Goal: Answer question/provide support

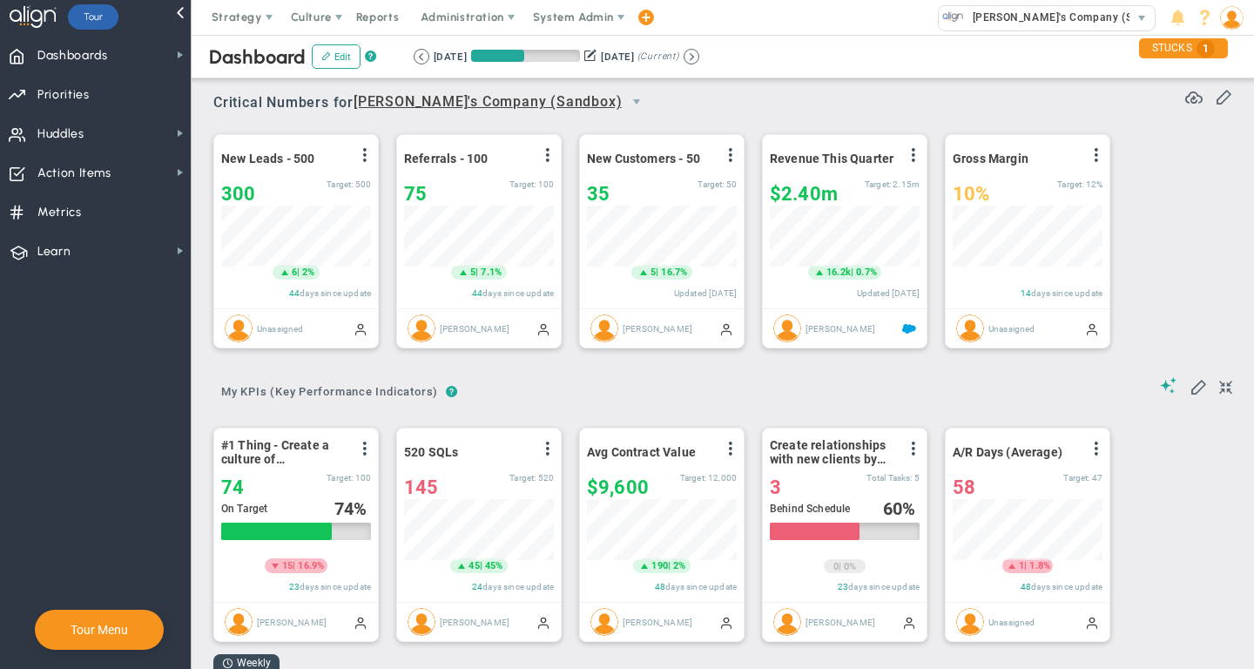
click at [570, 24] on span "System Admin" at bounding box center [575, 17] width 110 height 35
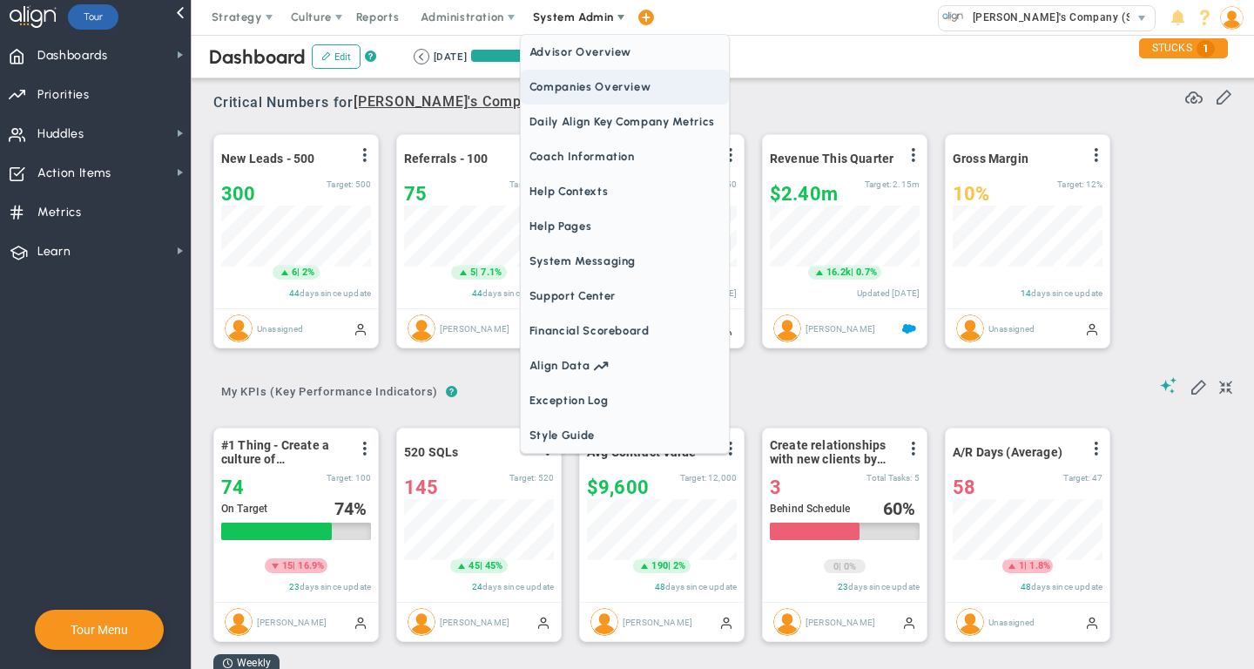
click at [574, 90] on span "Companies Overview" at bounding box center [625, 87] width 208 height 35
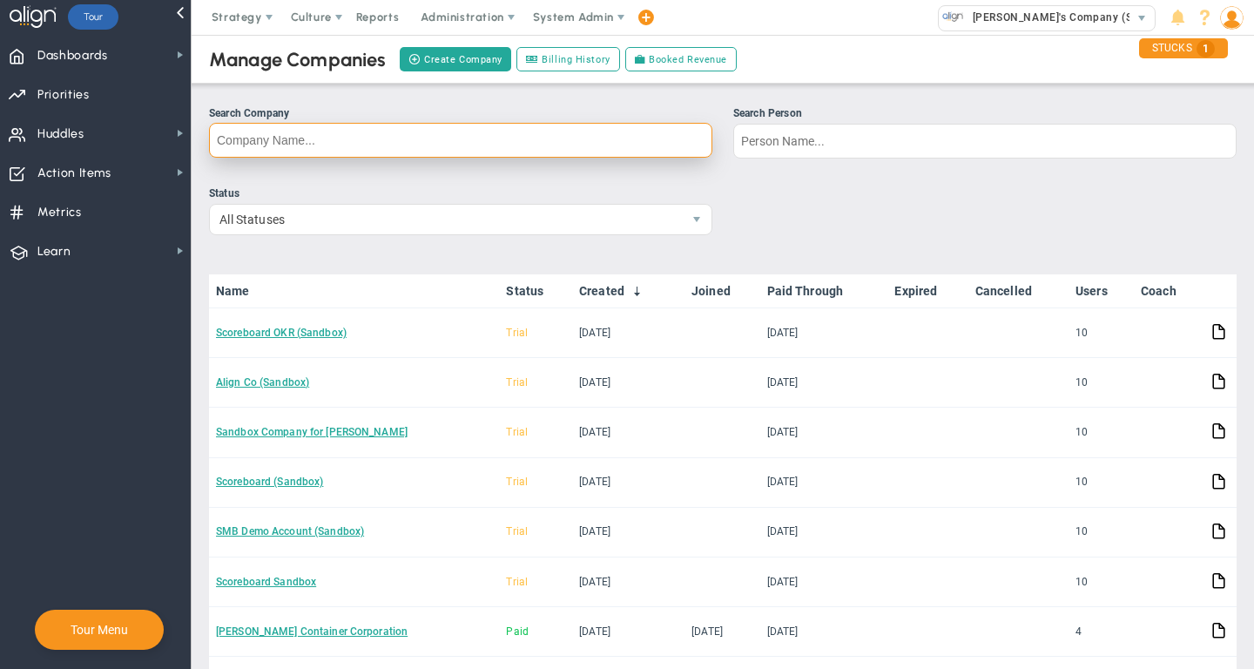
click at [624, 125] on input "Search Company" at bounding box center [460, 140] width 503 height 35
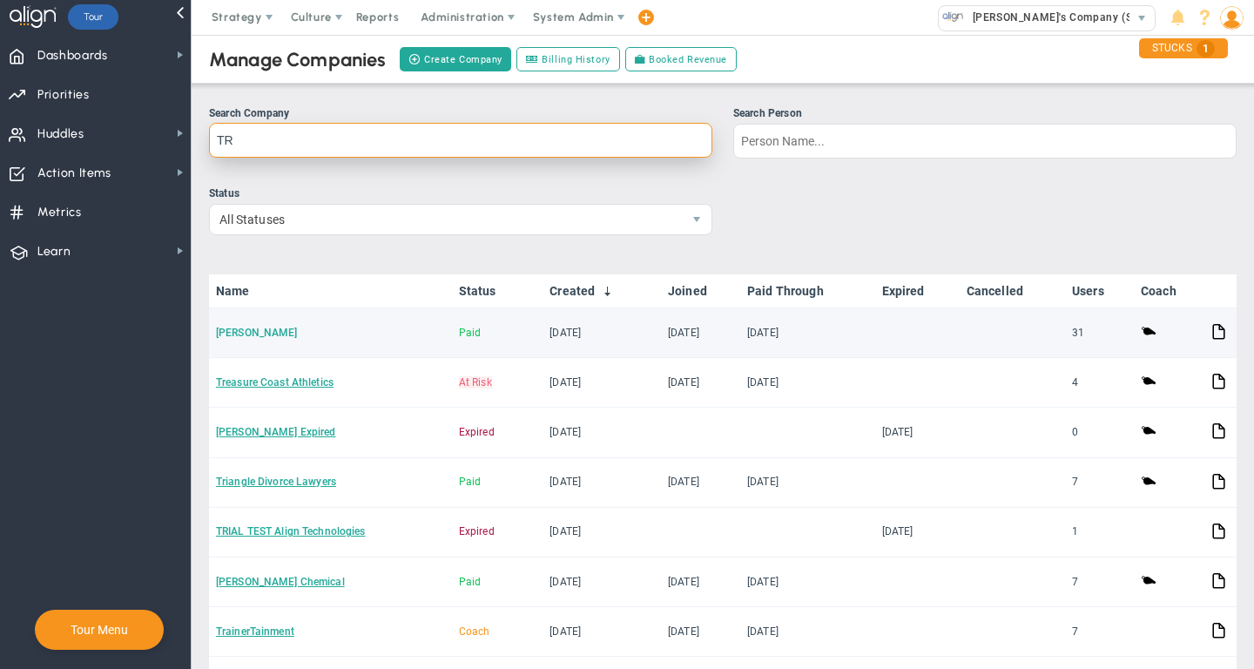
type input "TR"
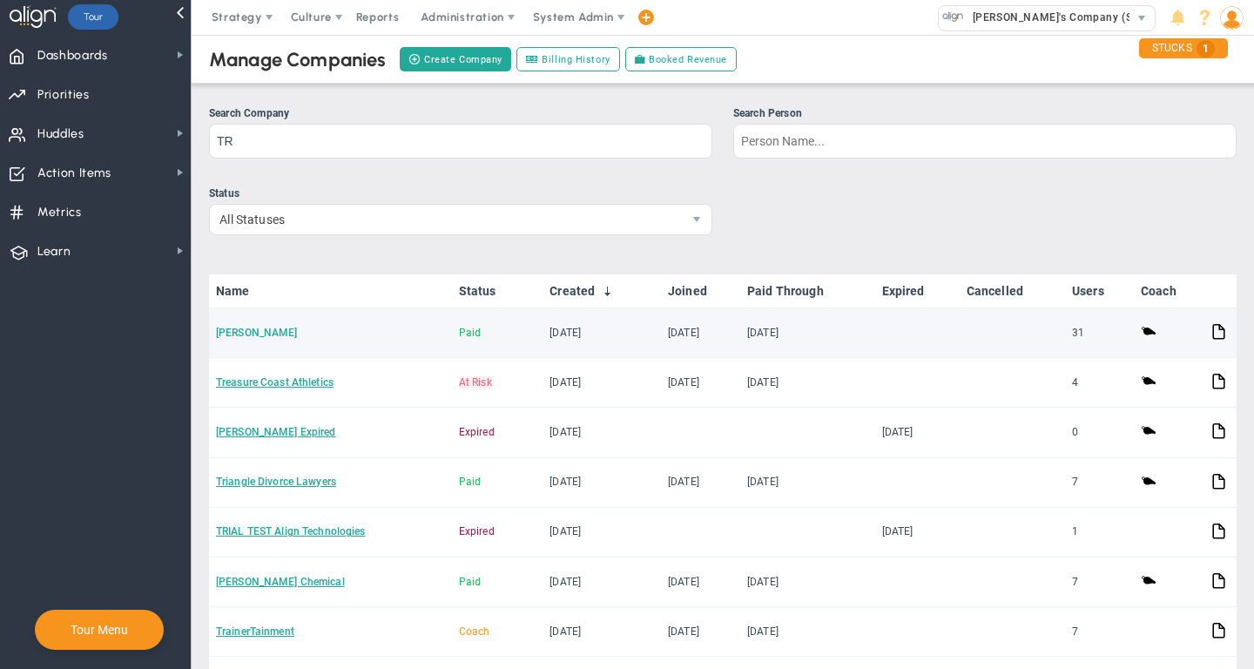
click at [241, 327] on link "[PERSON_NAME]" at bounding box center [257, 332] width 82 height 12
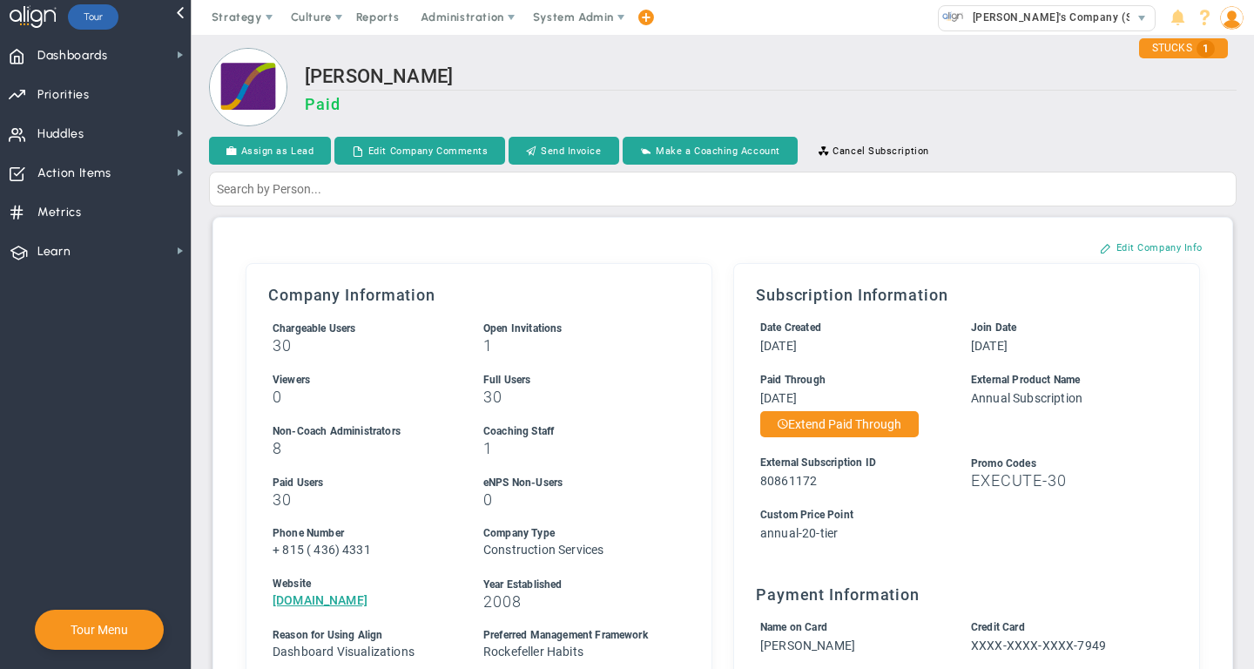
scroll to position [599, 0]
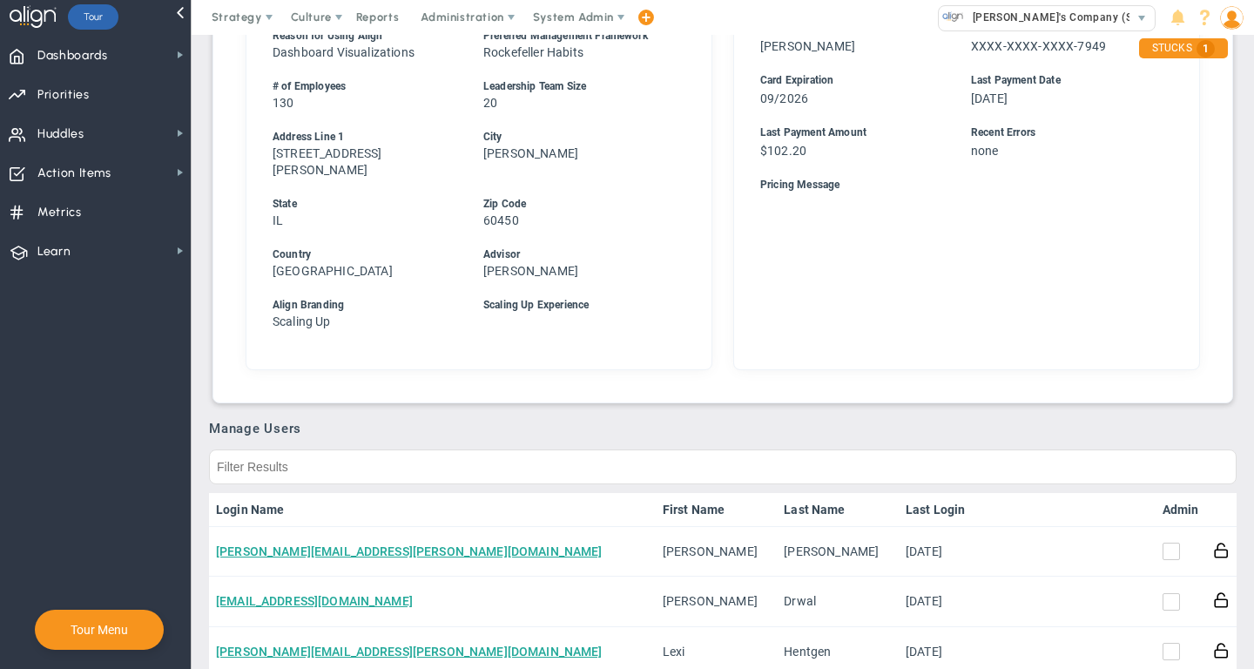
click at [1162, 502] on link "Admin" at bounding box center [1180, 509] width 37 height 14
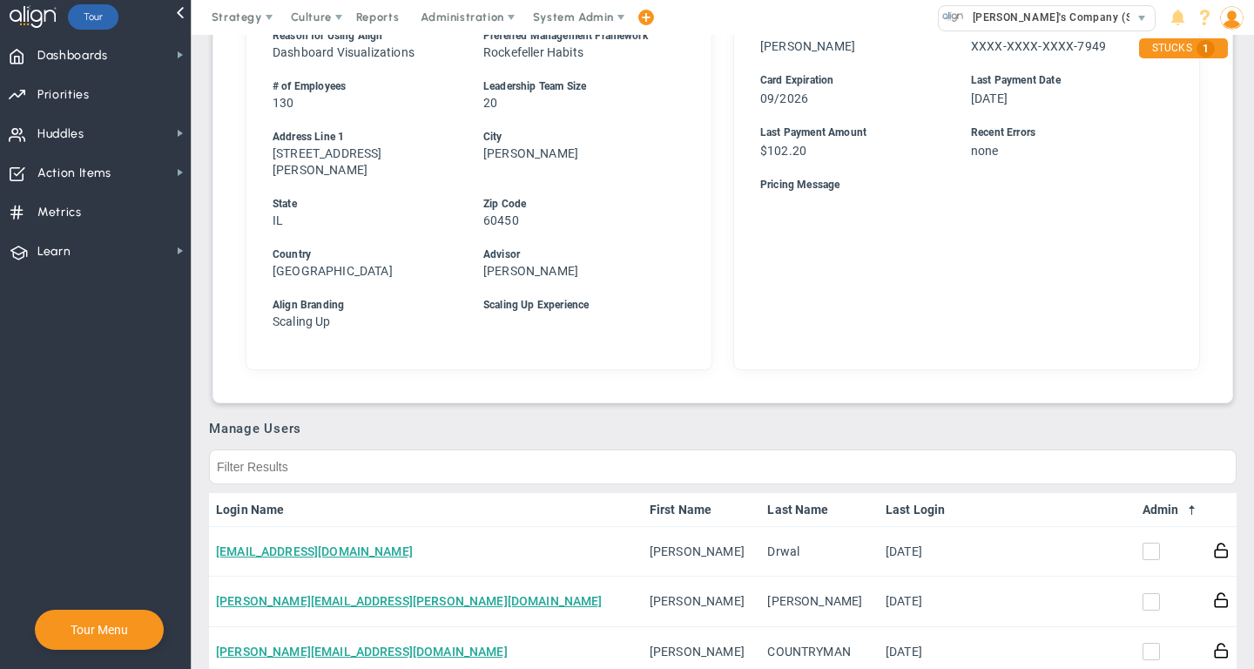
click at [1159, 502] on link "Admin" at bounding box center [1170, 509] width 57 height 14
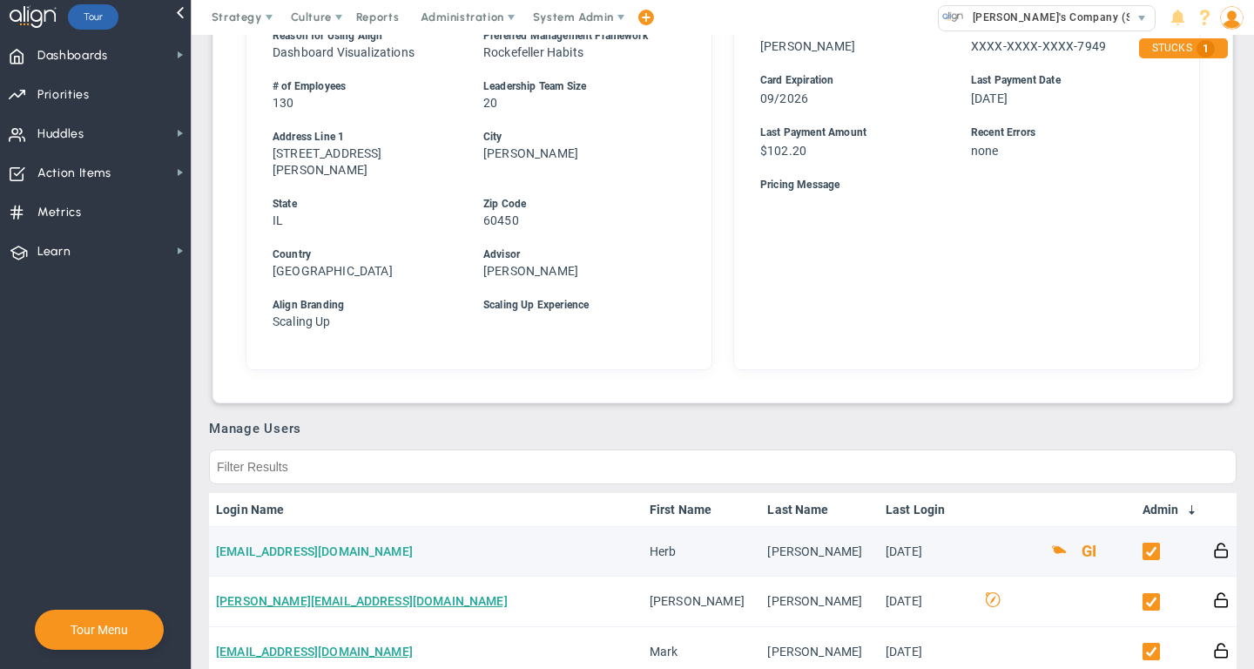
click at [328, 544] on link "[EMAIL_ADDRESS][DOMAIN_NAME]" at bounding box center [314, 551] width 197 height 14
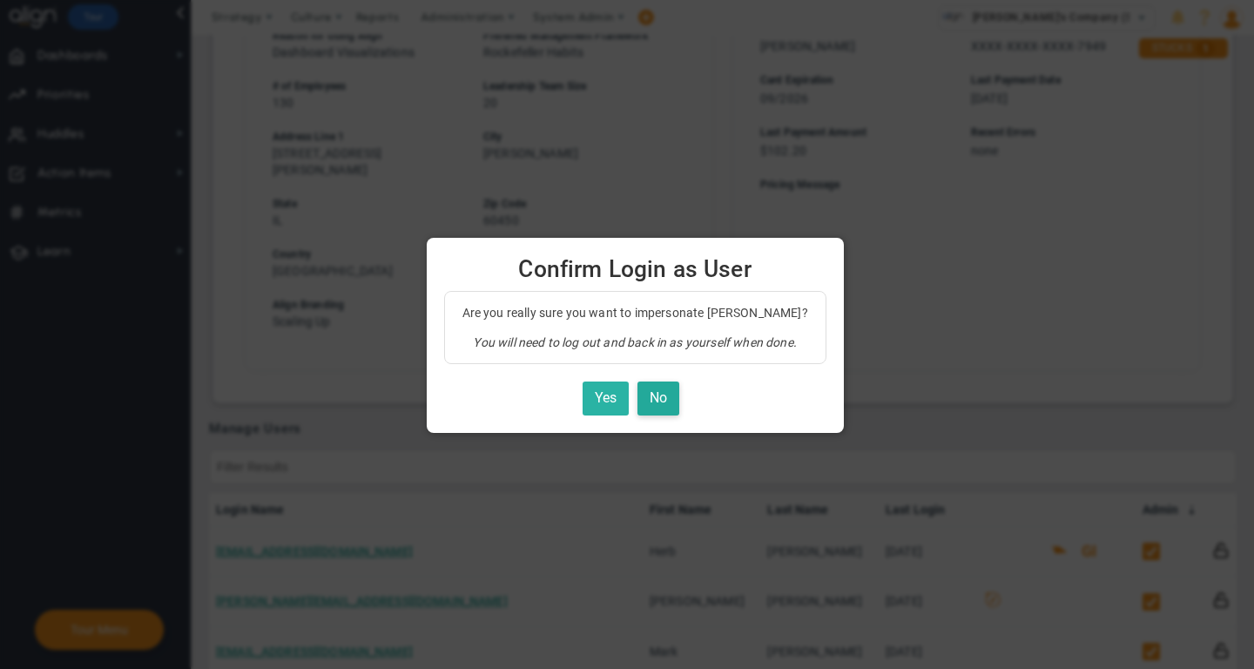
click at [605, 393] on button "Yes" at bounding box center [605, 398] width 46 height 34
